Goal: Task Accomplishment & Management: Manage account settings

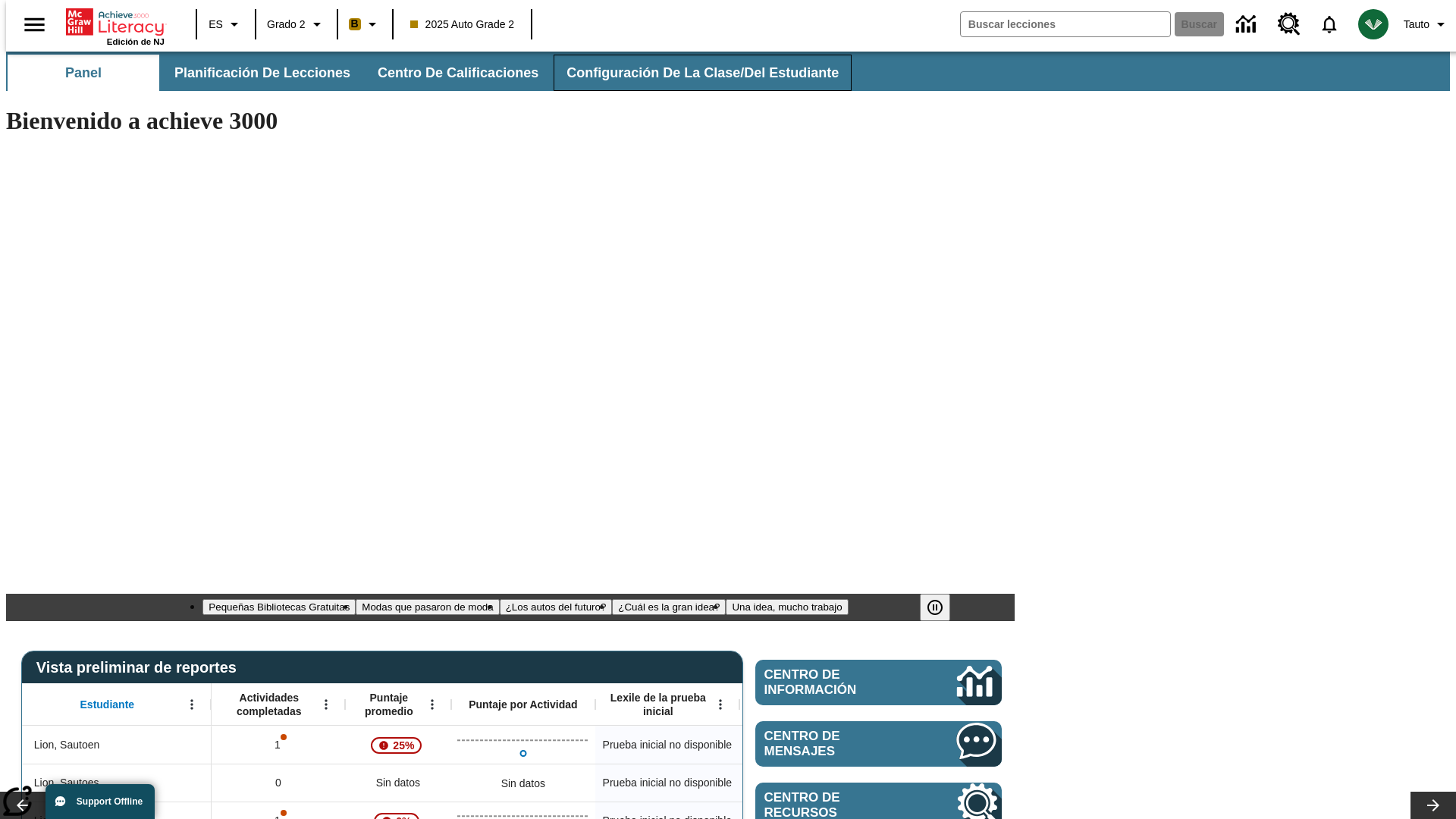
click at [686, 72] on span "Configuración de la clase/del estudiante" at bounding box center [702, 73] width 272 height 18
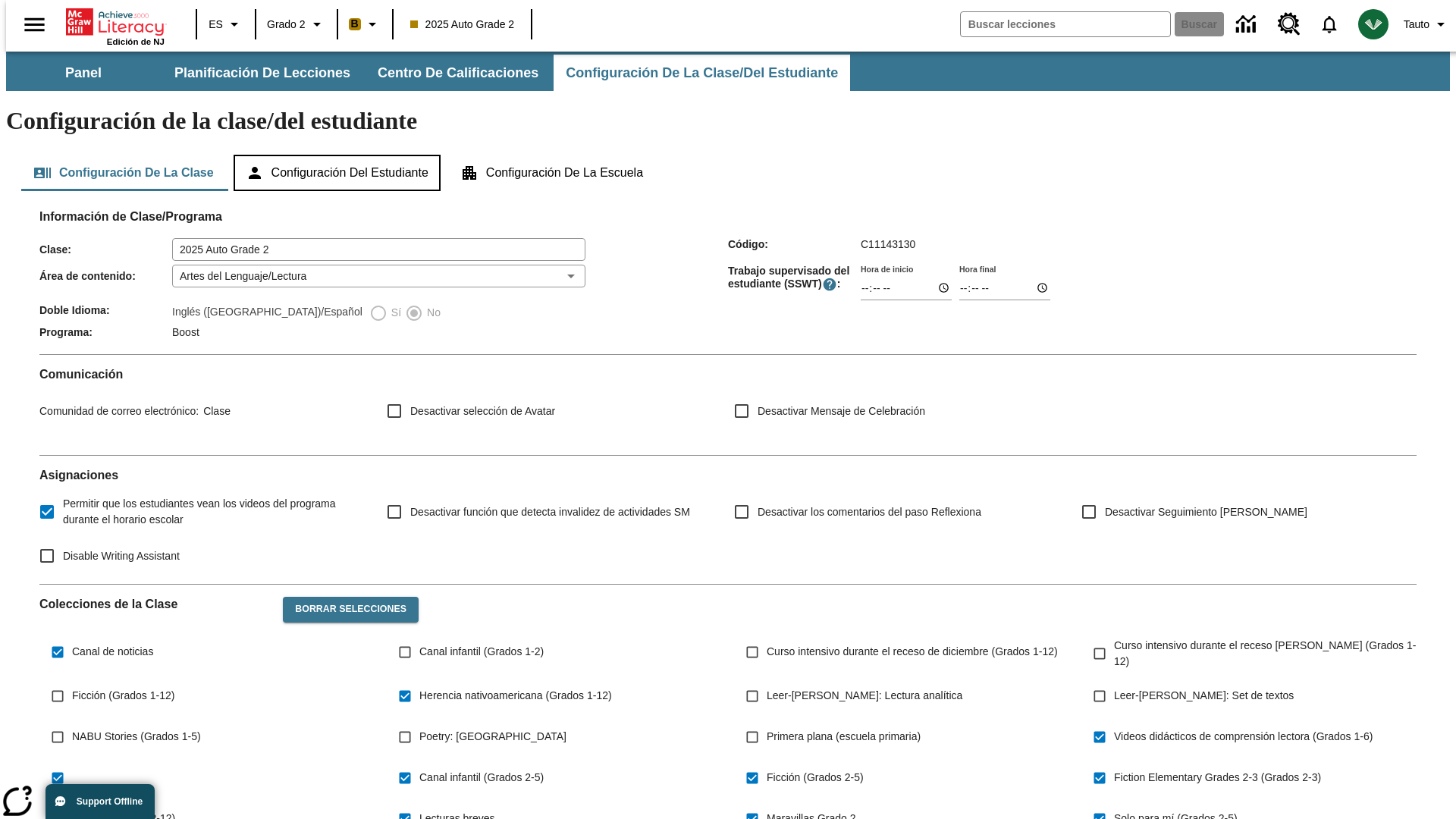
click at [339, 155] on button "Configuración del estudiante" at bounding box center [337, 173] width 207 height 37
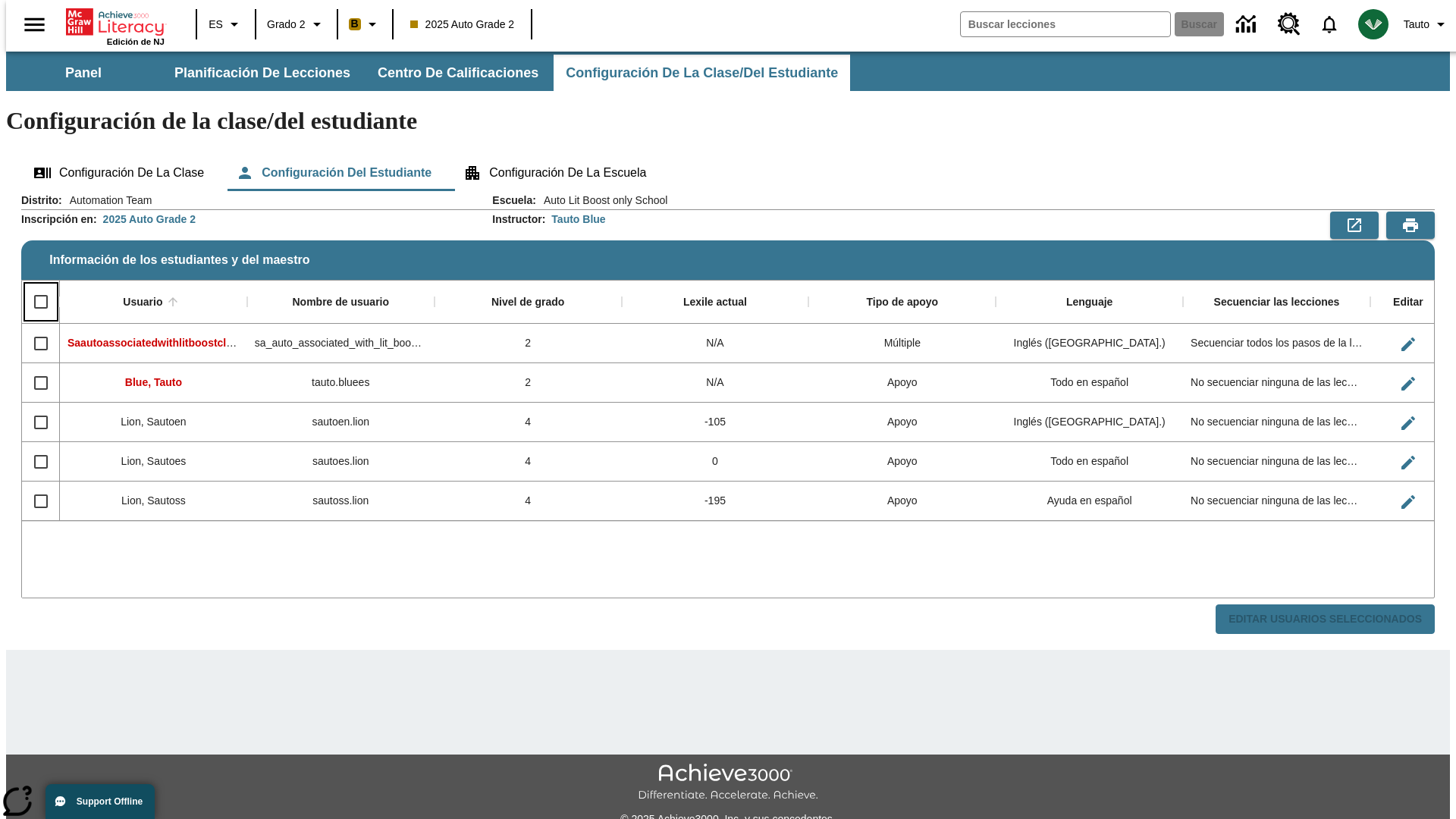
click at [34, 286] on input "Select all rows" at bounding box center [41, 302] width 32 height 32
checkbox input "true"
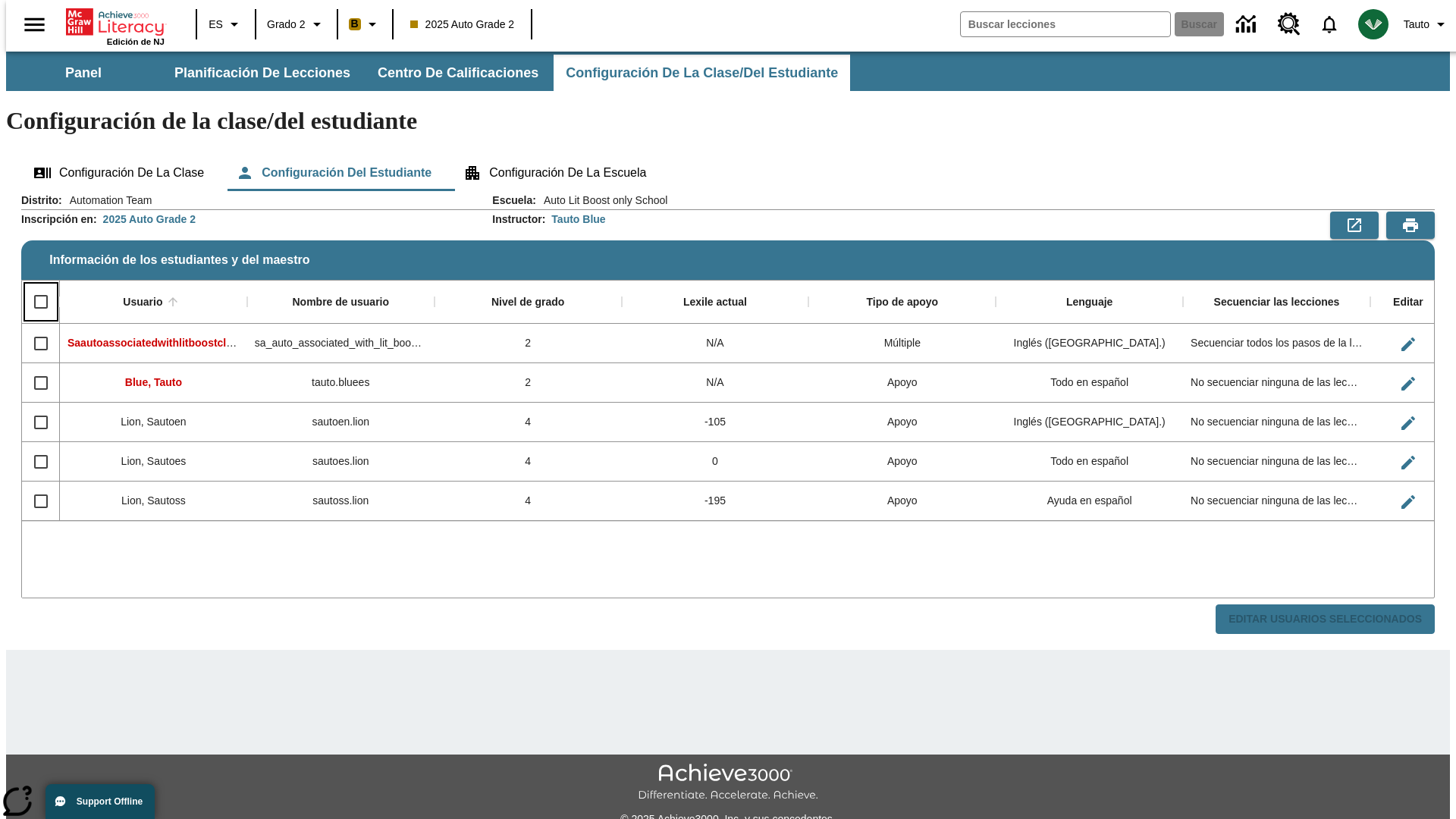
checkbox input "true"
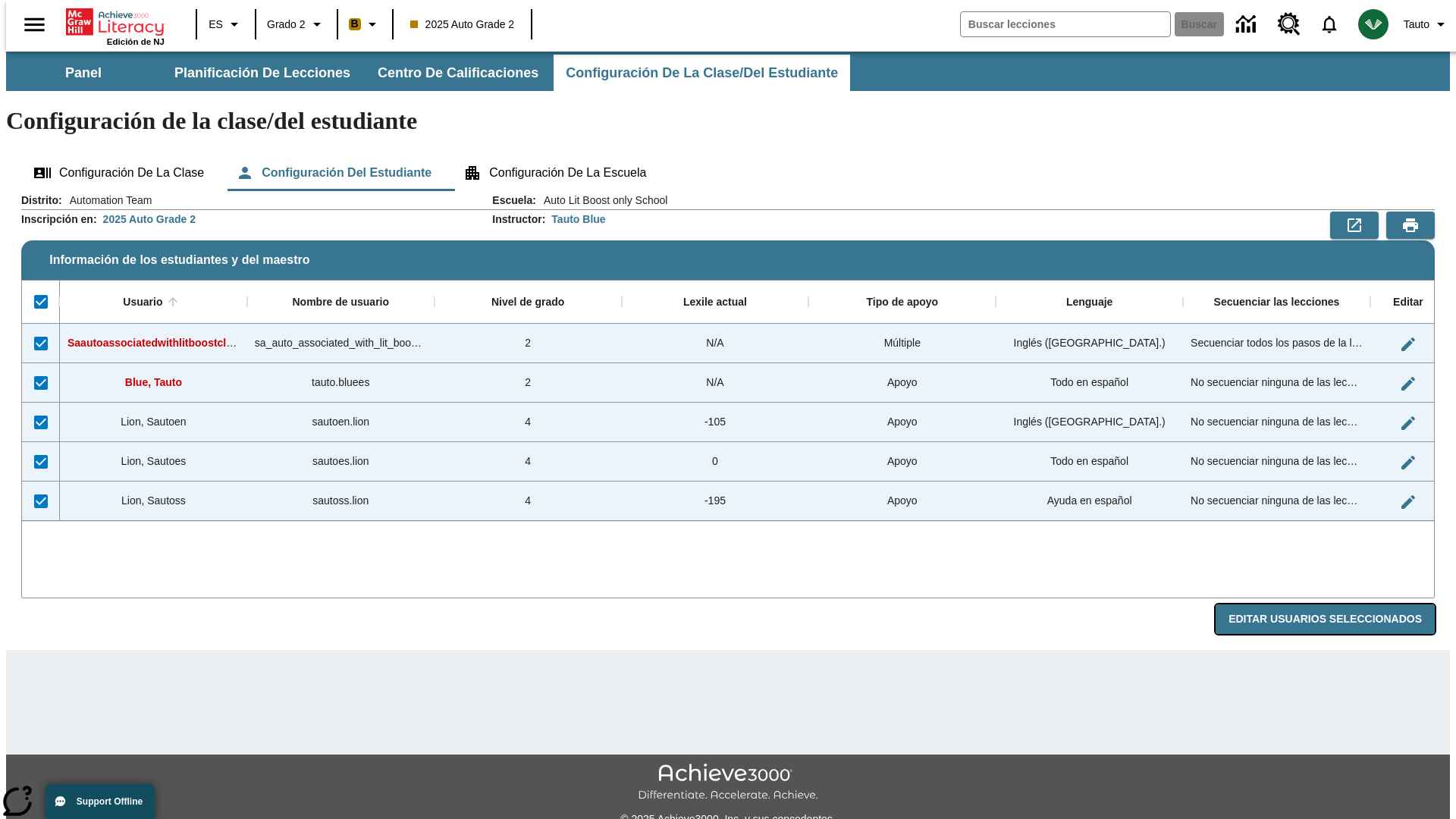
click at [1337, 605] on button "Editar Usuarios Seleccionados" at bounding box center [1325, 619] width 219 height 30
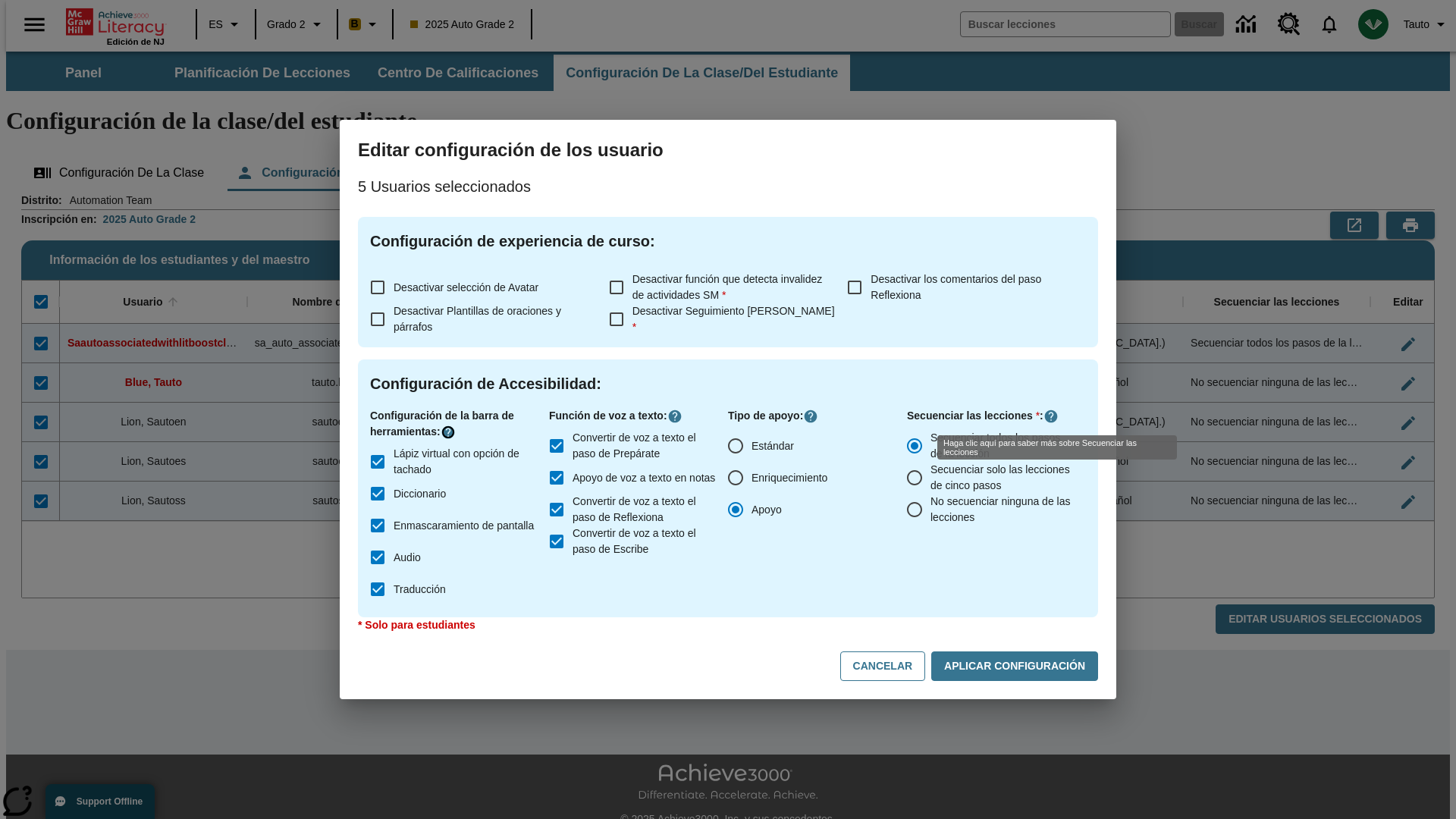
click at [451, 432] on icon "Haga clic aquí para saber más sobre" at bounding box center [448, 432] width 15 height 15
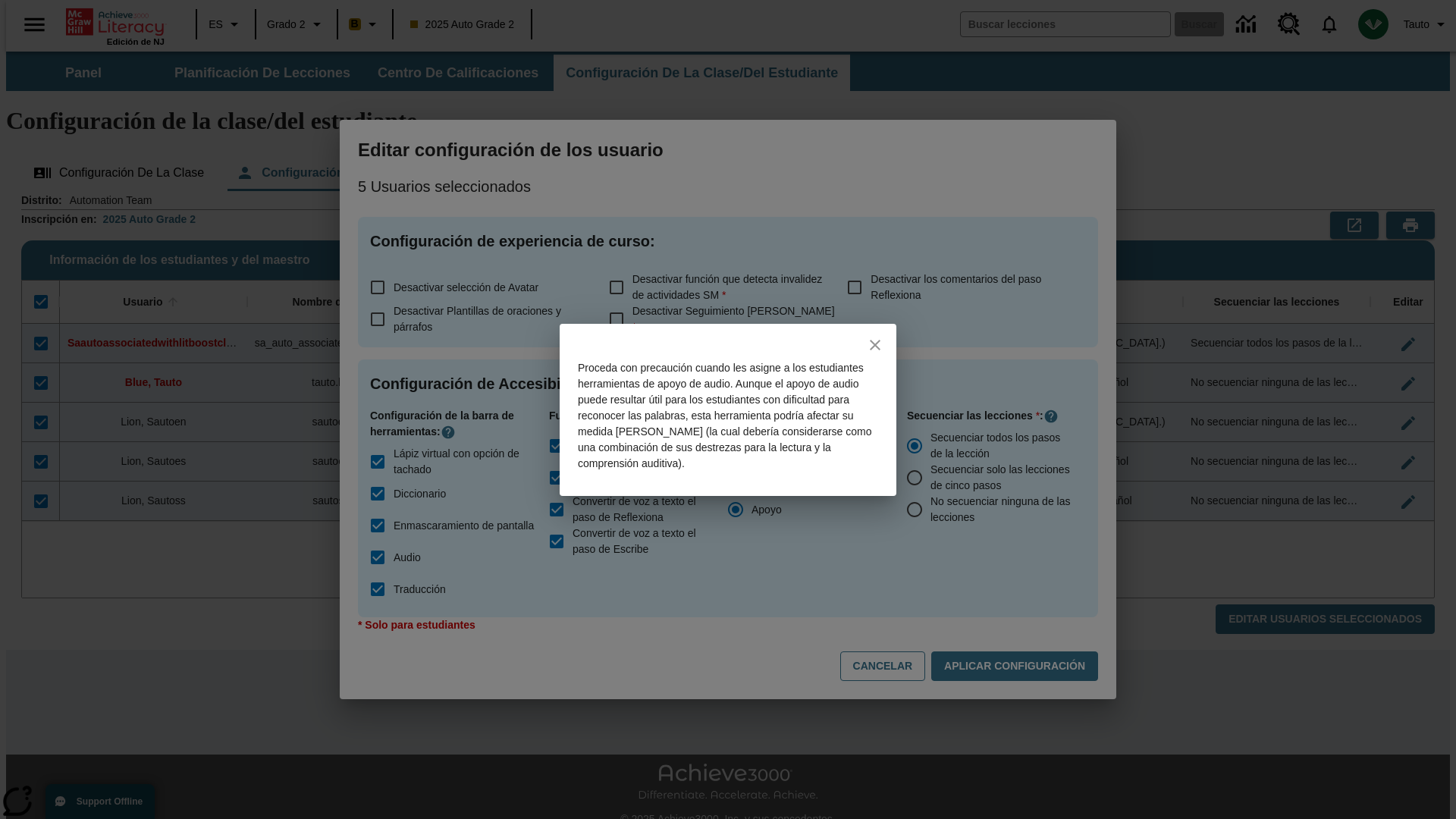
click at [875, 344] on icon "close" at bounding box center [875, 344] width 11 height 11
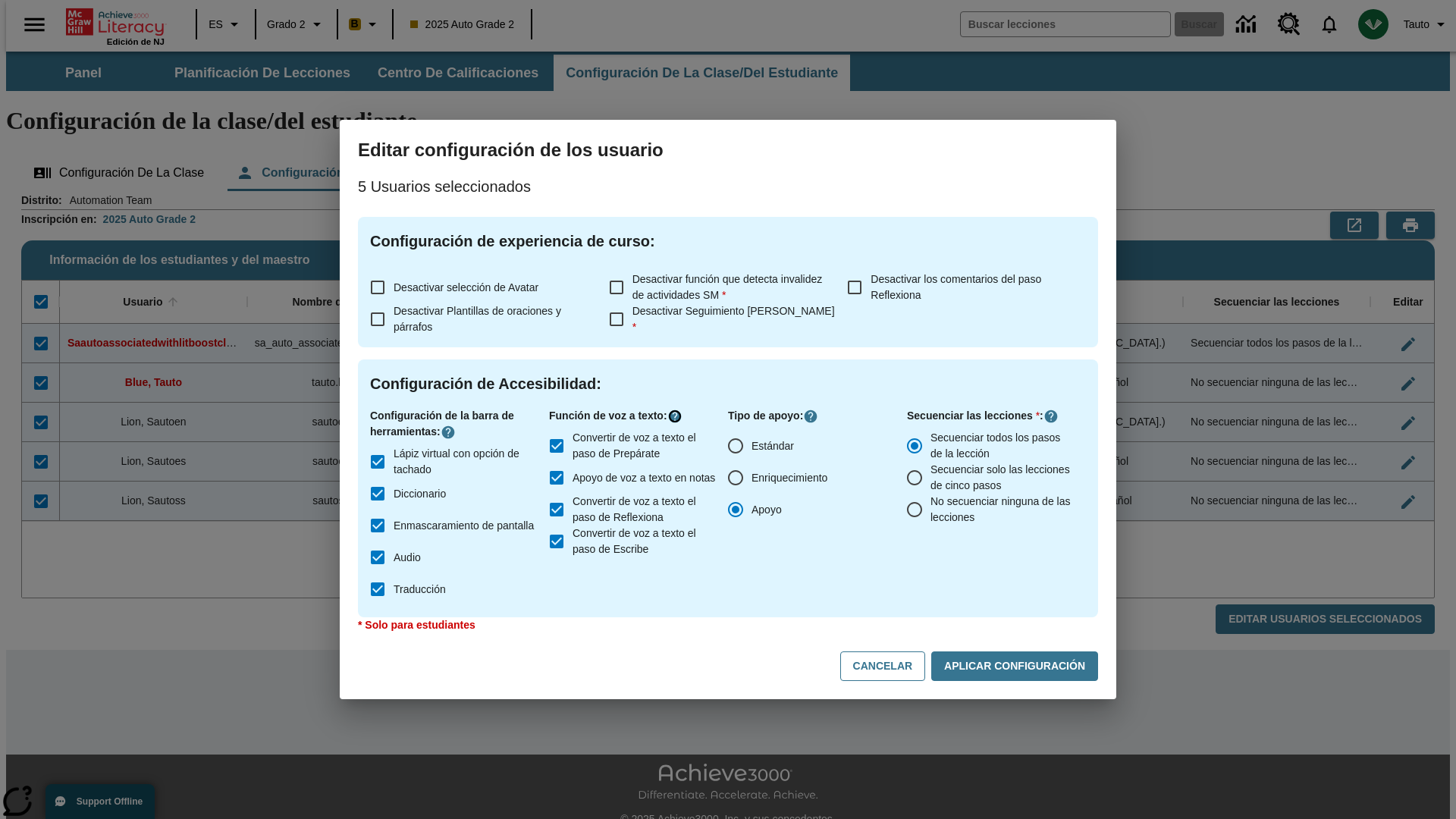
click at [678, 416] on icon "Haga clic aquí para saber más sobre" at bounding box center [674, 416] width 15 height 15
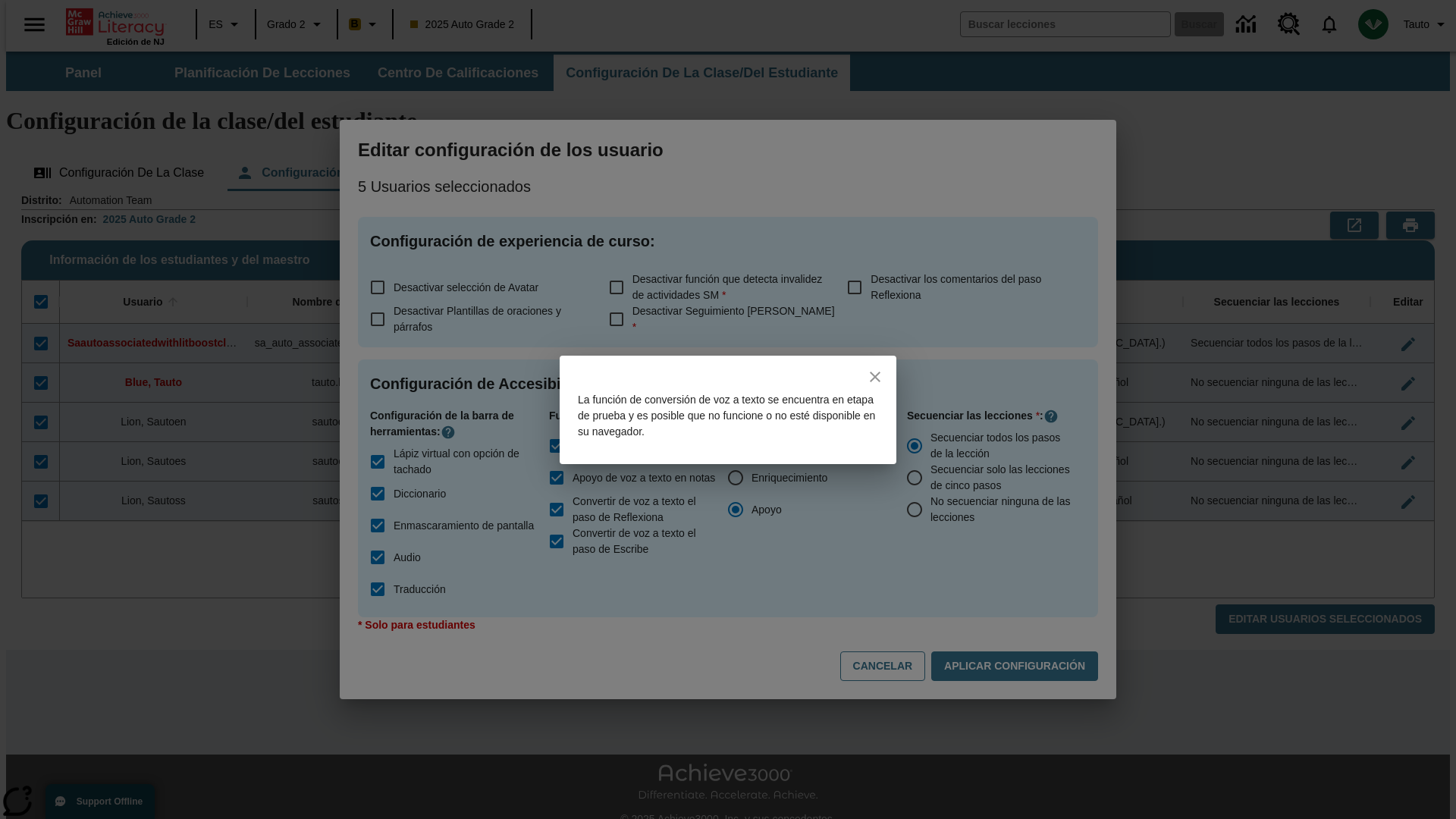
click at [875, 376] on icon "close" at bounding box center [875, 376] width 11 height 11
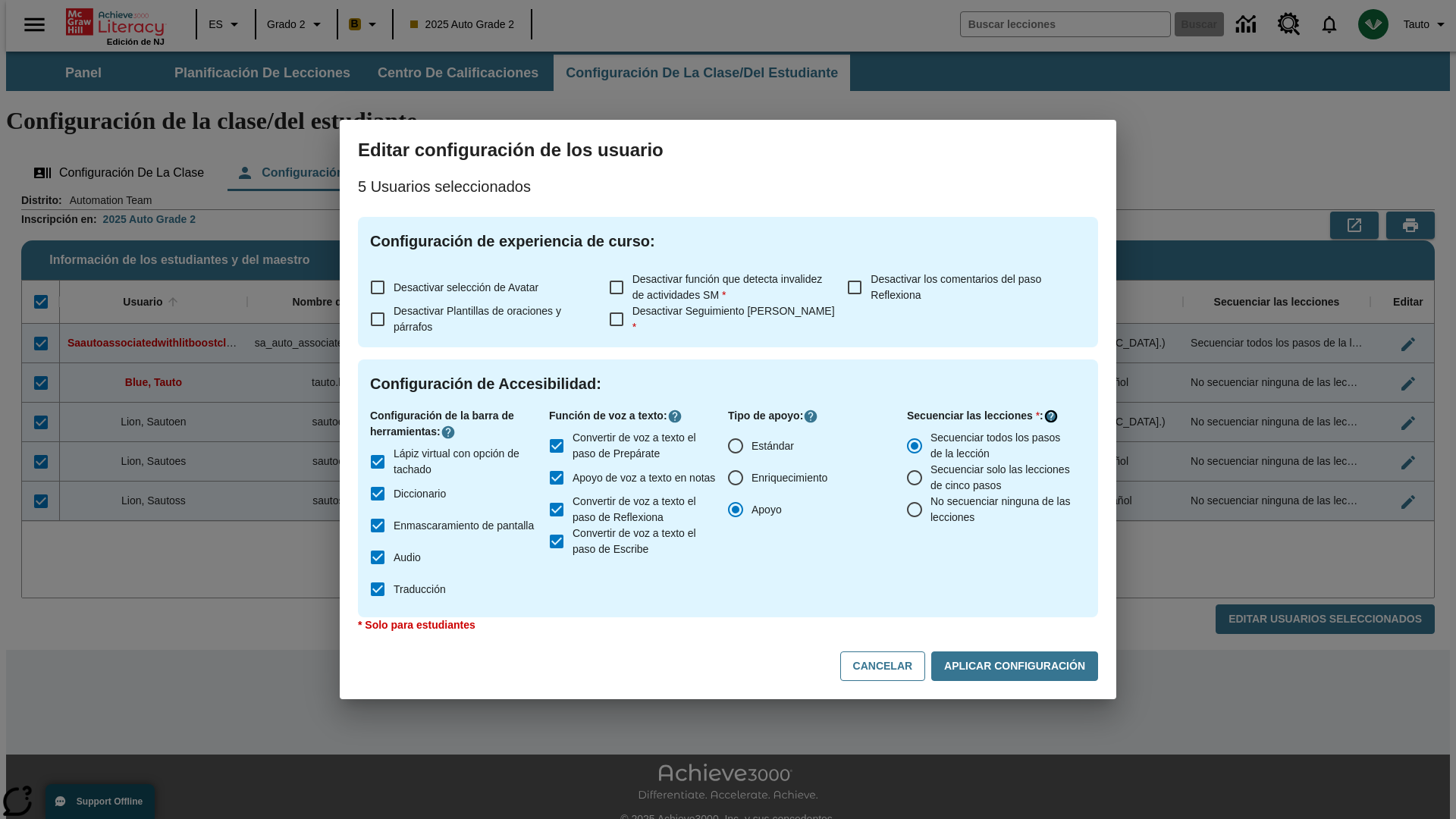
click at [1051, 416] on icon "Haga clic aquí para saber más sobre" at bounding box center [1051, 416] width 15 height 15
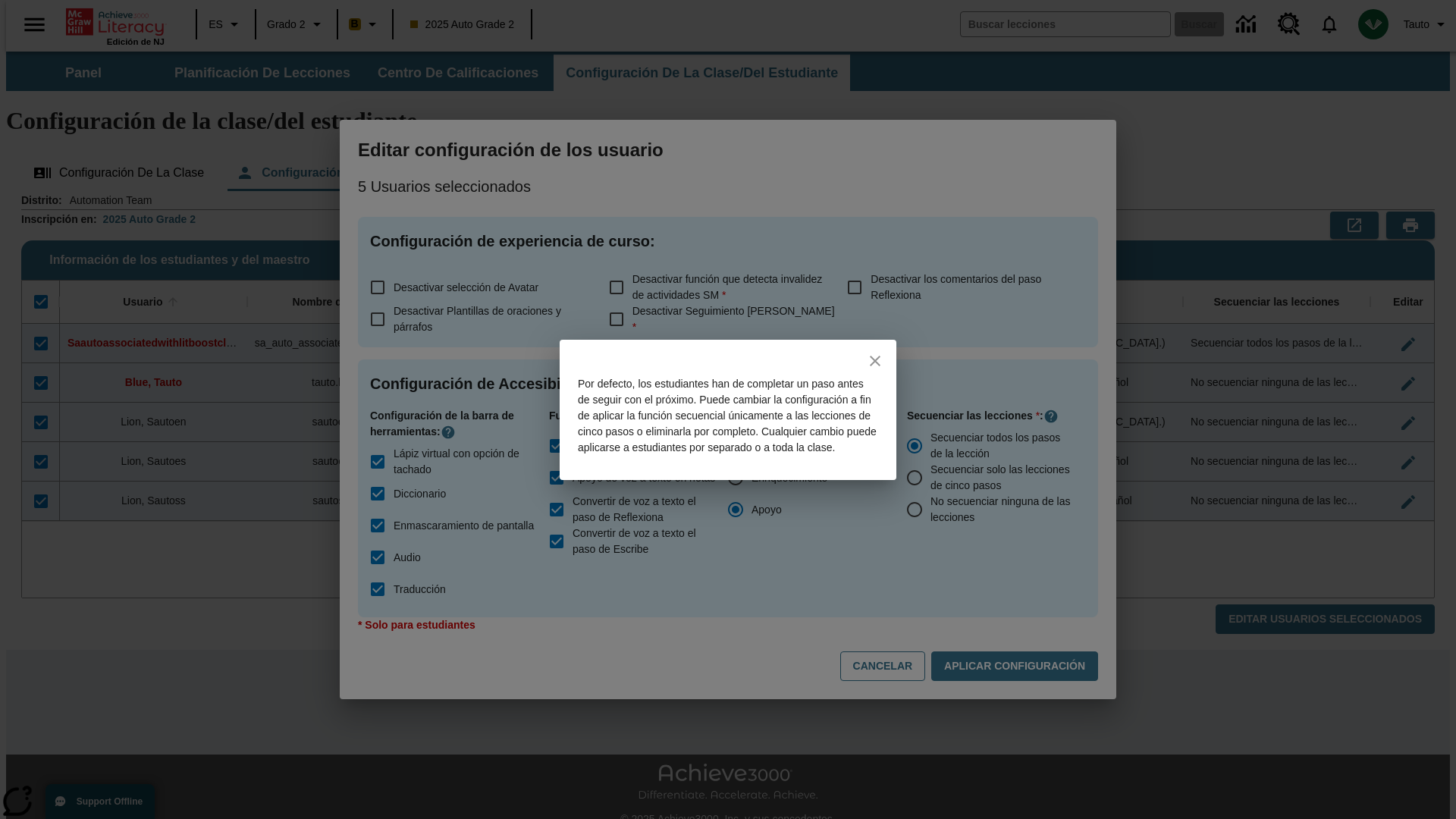
click at [875, 355] on icon "close" at bounding box center [875, 360] width 11 height 11
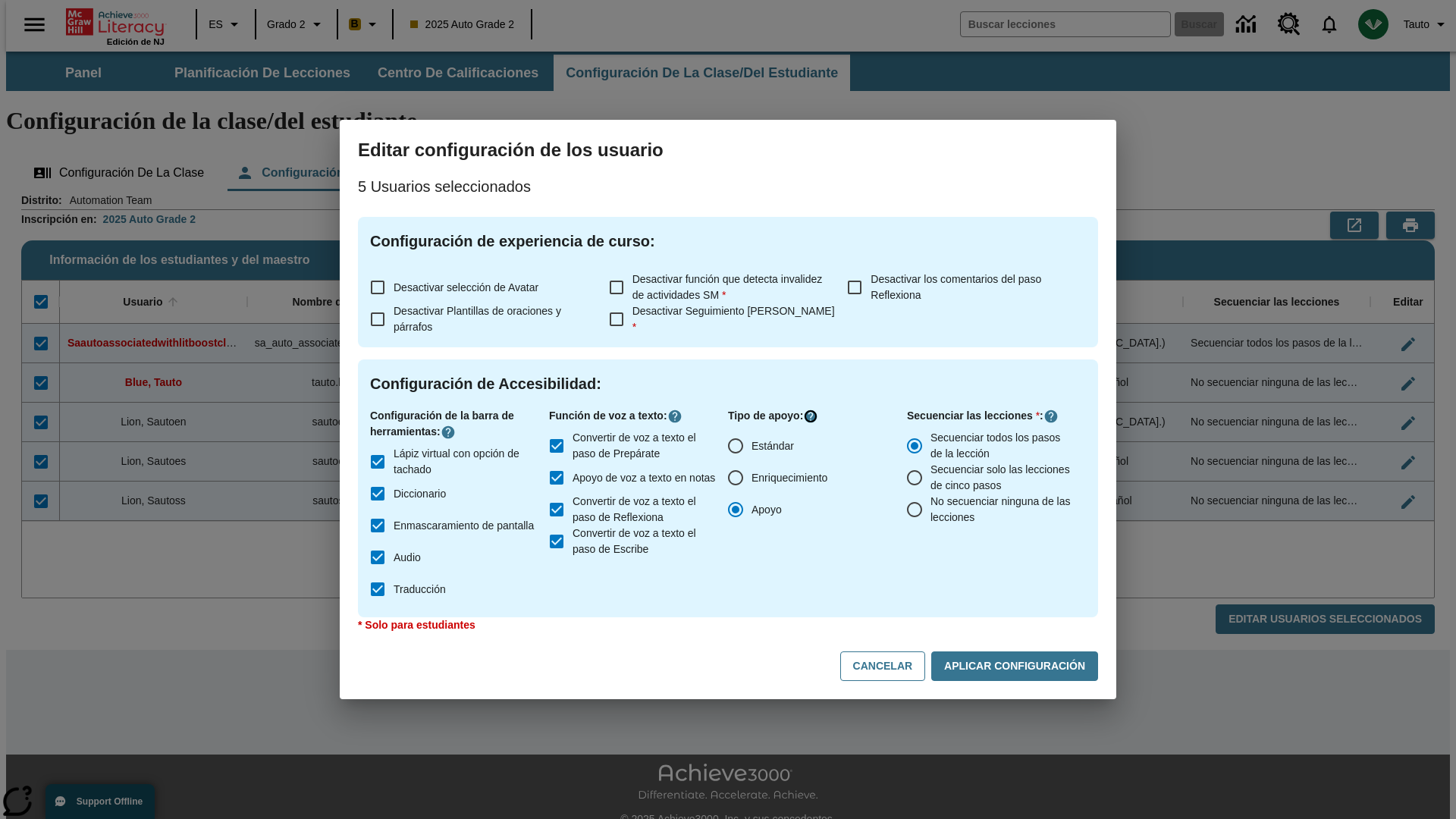
click at [813, 416] on icon "Haga clic aquí para saber más sobre" at bounding box center [810, 416] width 15 height 15
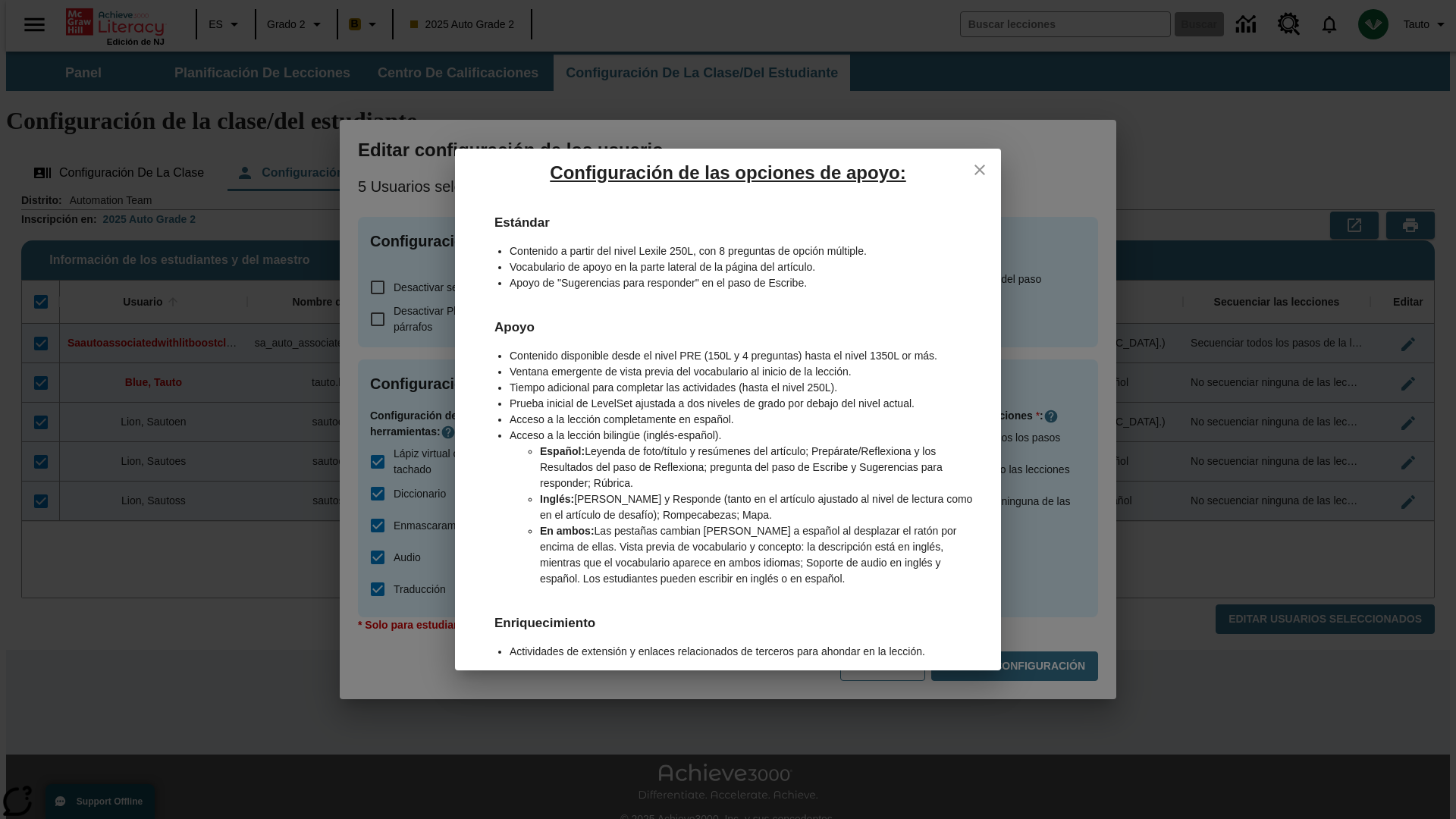
click at [980, 169] on icon "close" at bounding box center [979, 170] width 11 height 11
